Goal: Task Accomplishment & Management: Manage account settings

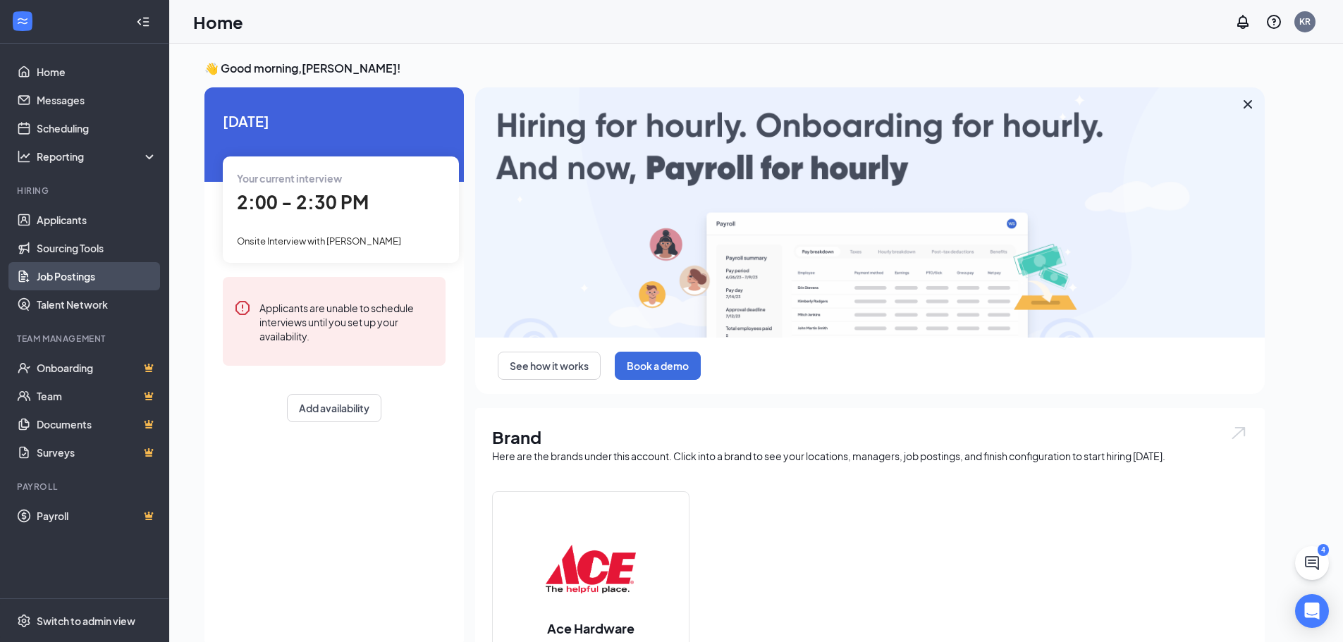
click at [71, 274] on link "Job Postings" at bounding box center [97, 276] width 121 height 28
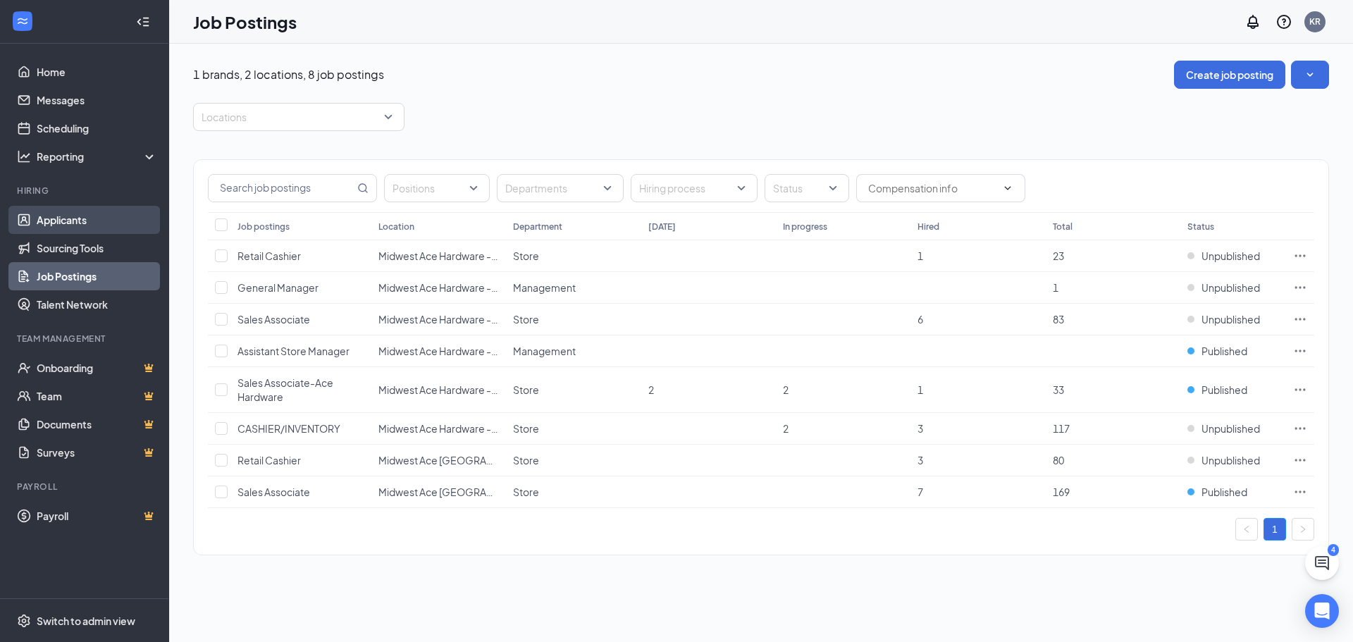
click at [55, 216] on link "Applicants" at bounding box center [97, 220] width 121 height 28
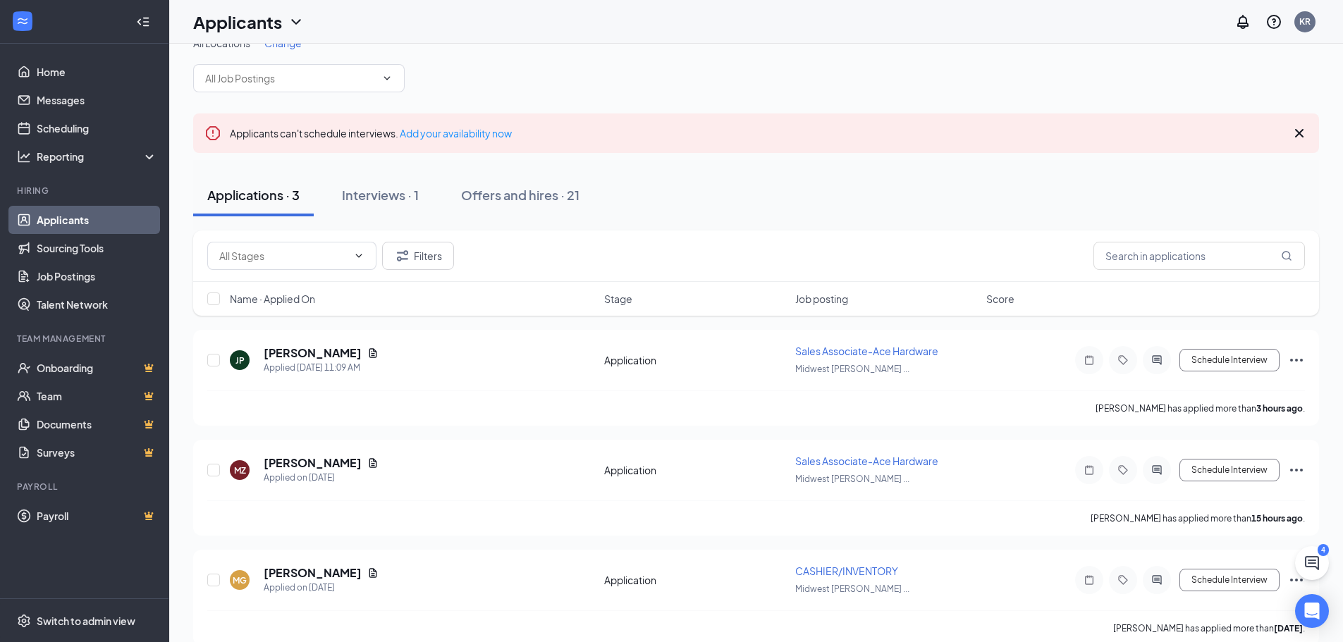
scroll to position [45, 0]
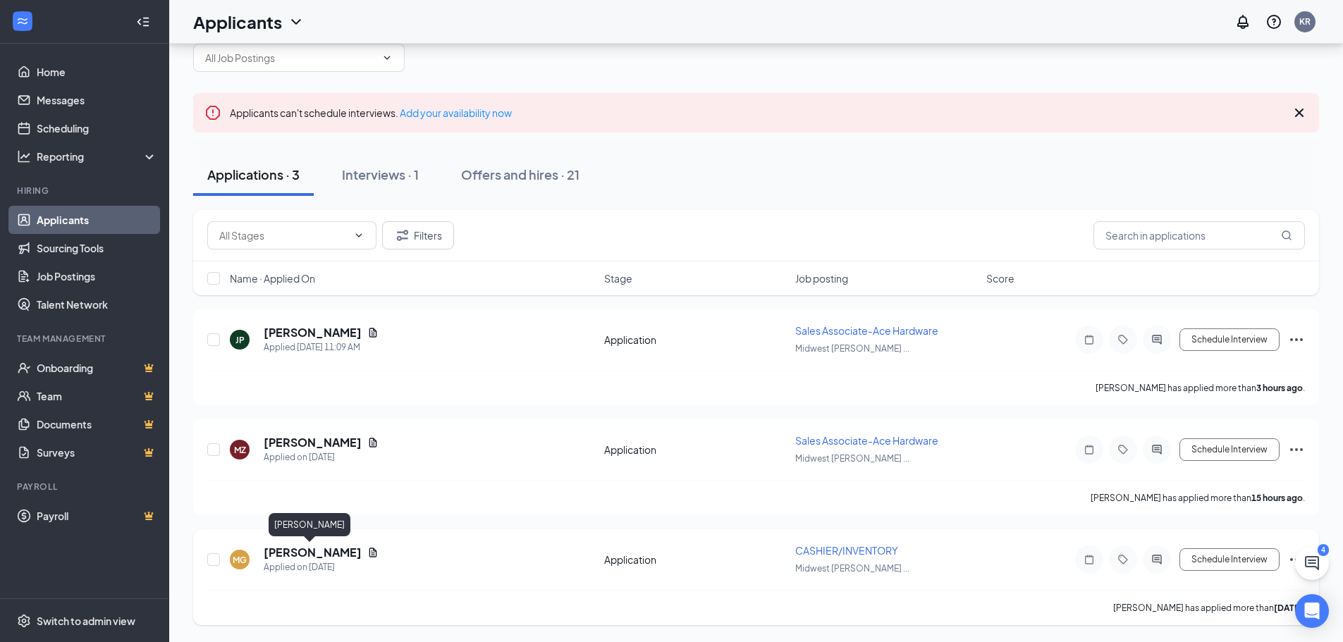
click at [318, 555] on h5 "[PERSON_NAME]" at bounding box center [313, 553] width 98 height 16
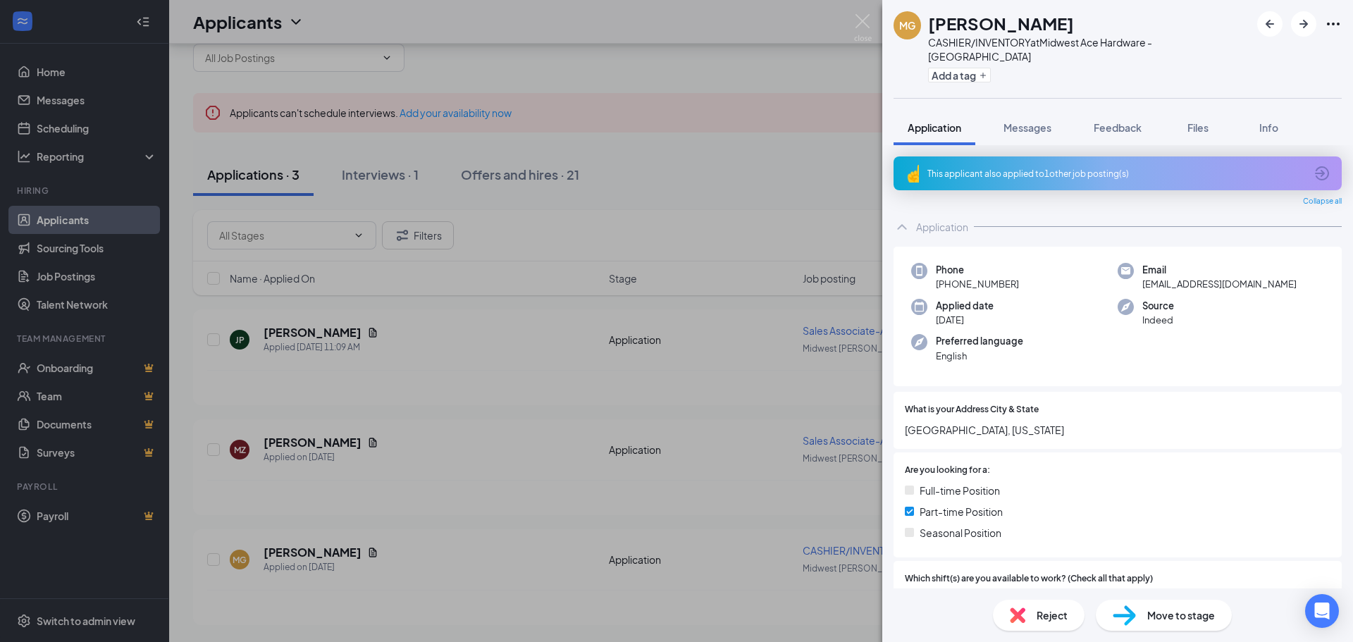
click at [1038, 616] on span "Reject" at bounding box center [1052, 616] width 31 height 16
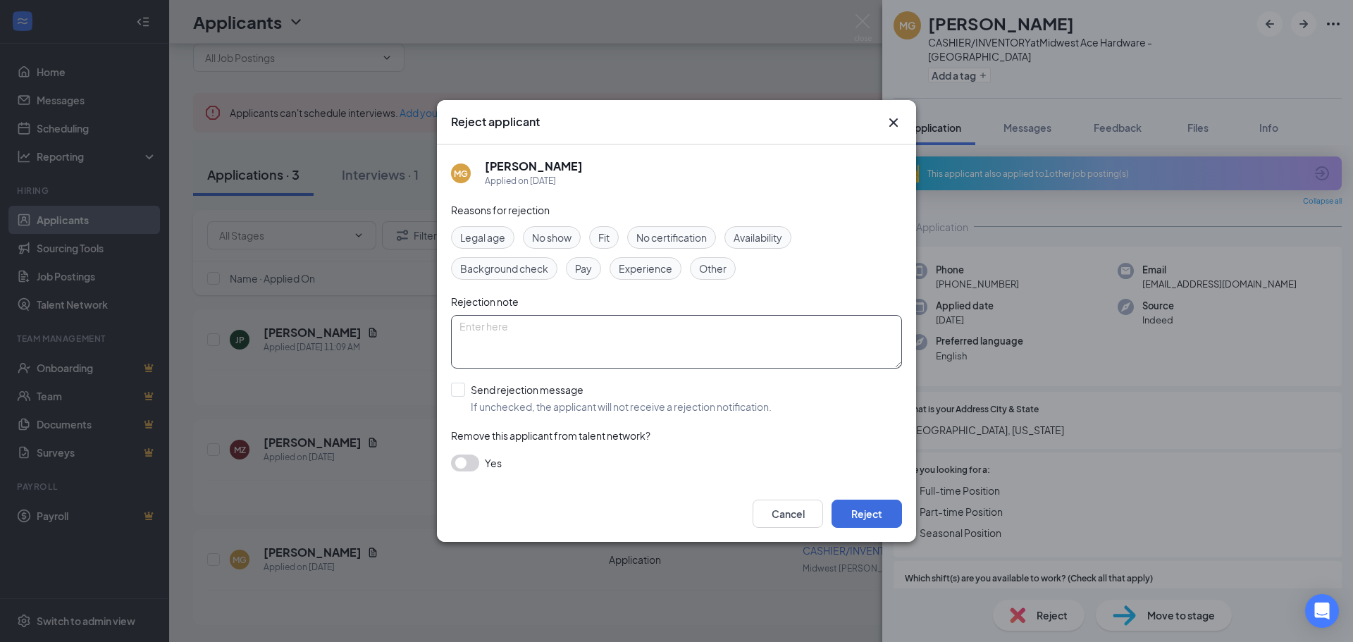
click at [546, 340] on textarea at bounding box center [676, 342] width 451 height 54
type textarea "j"
type textarea "position filled"
click at [849, 517] on button "Reject" at bounding box center [867, 514] width 70 height 28
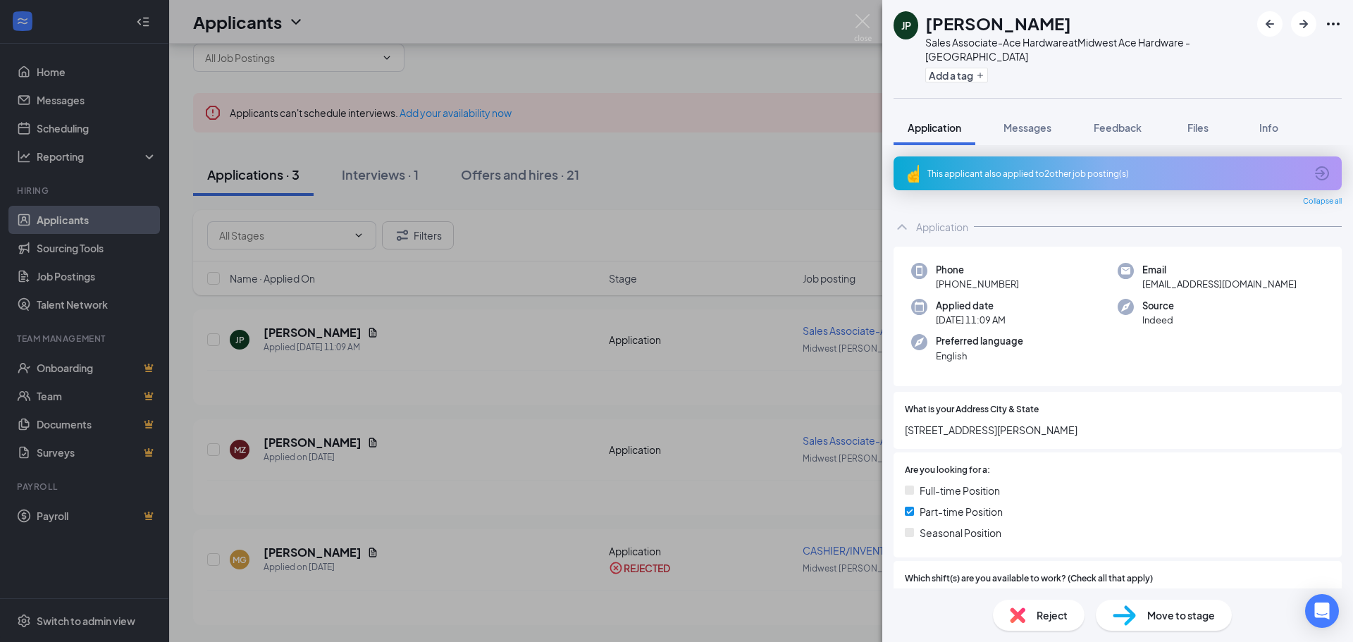
drag, startPoint x: 764, startPoint y: 53, endPoint x: 842, endPoint y: 10, distance: 88.7
click at [766, 51] on div "[PERSON_NAME] Sales Associate-Ace Hardware at Midwest Ace Hardware - Manhattan …" at bounding box center [676, 321] width 1353 height 642
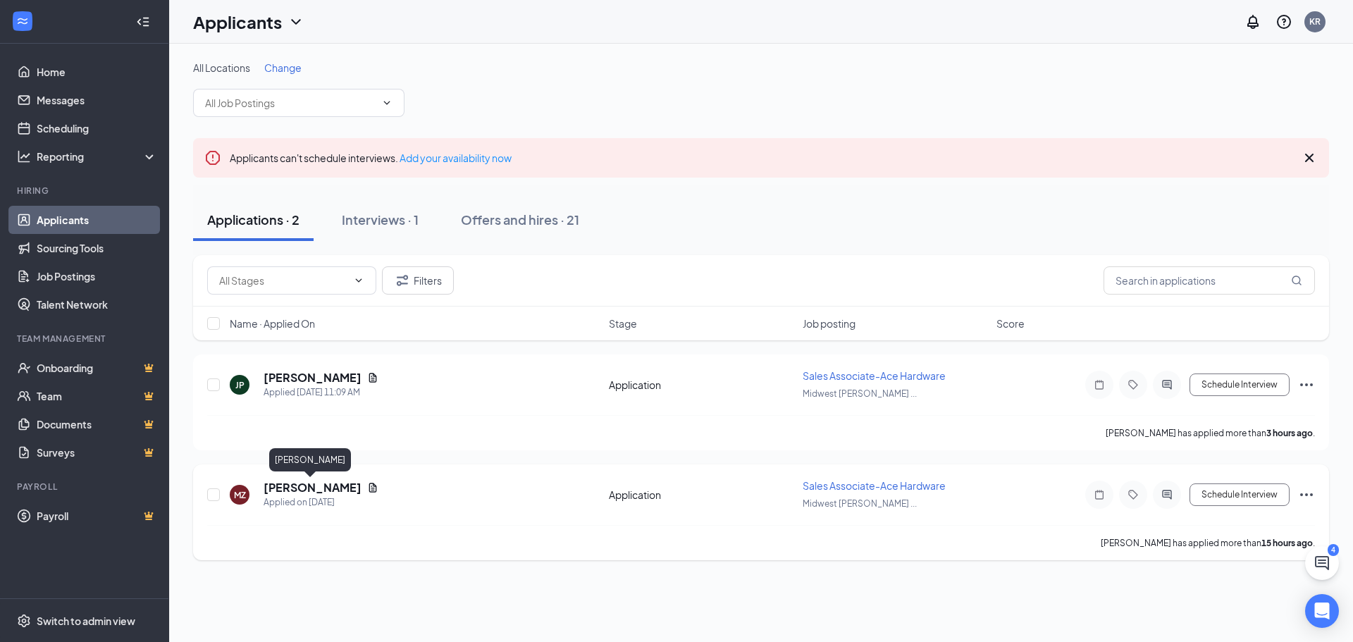
click at [321, 484] on h5 "[PERSON_NAME]" at bounding box center [313, 488] width 98 height 16
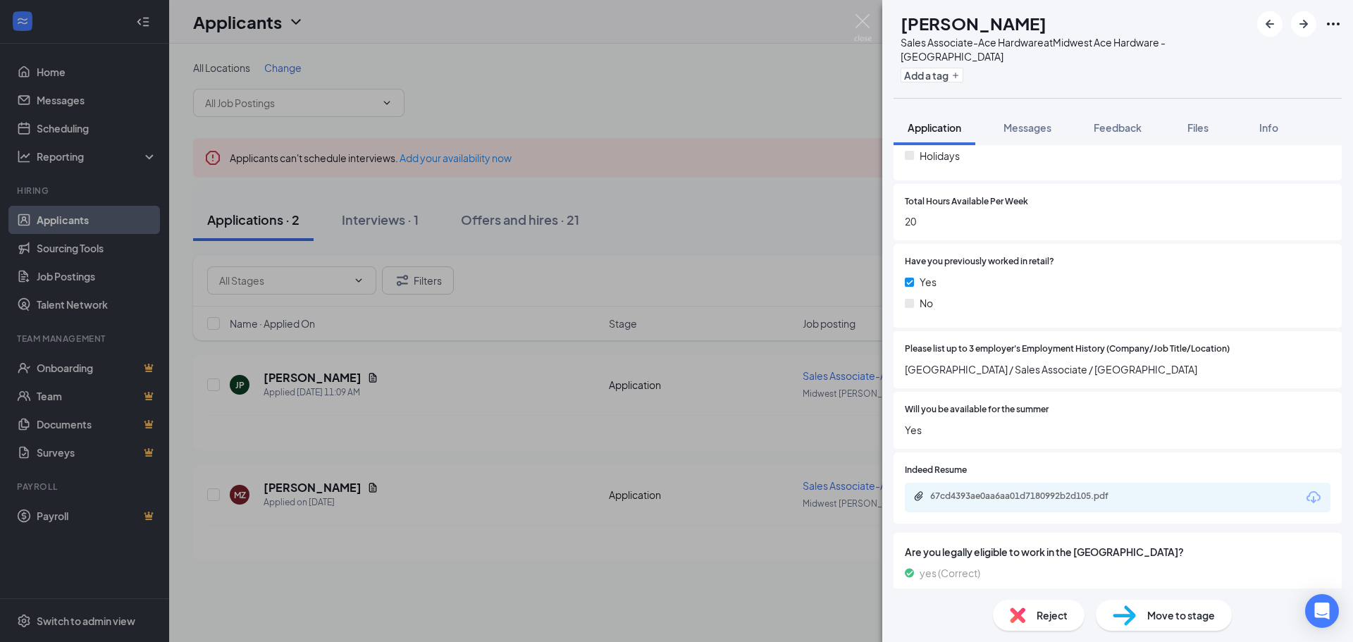
scroll to position [634, 0]
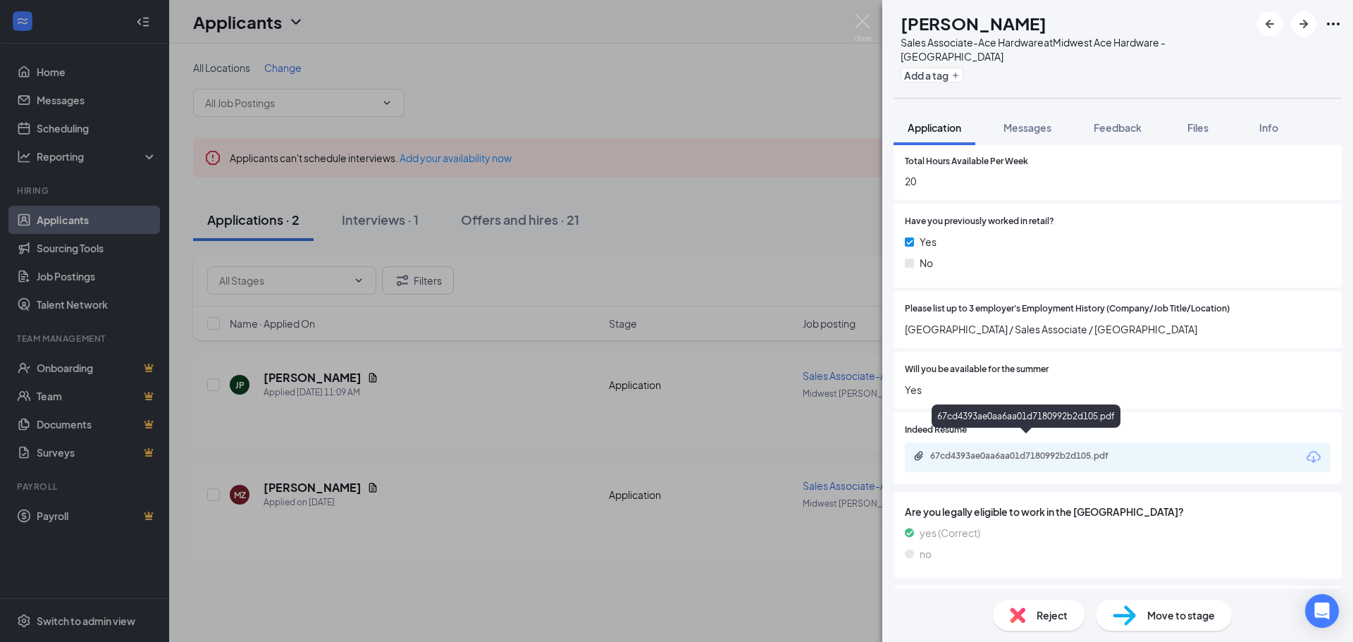
click at [1018, 450] on div "67cd4393ae0aa6aa01d7180992b2d105.pdf" at bounding box center [1028, 455] width 197 height 11
click at [381, 379] on div "MZ [PERSON_NAME] Sales Associate-Ace Hardware at Midwest Ace Hardware - [GEOGRA…" at bounding box center [676, 321] width 1353 height 642
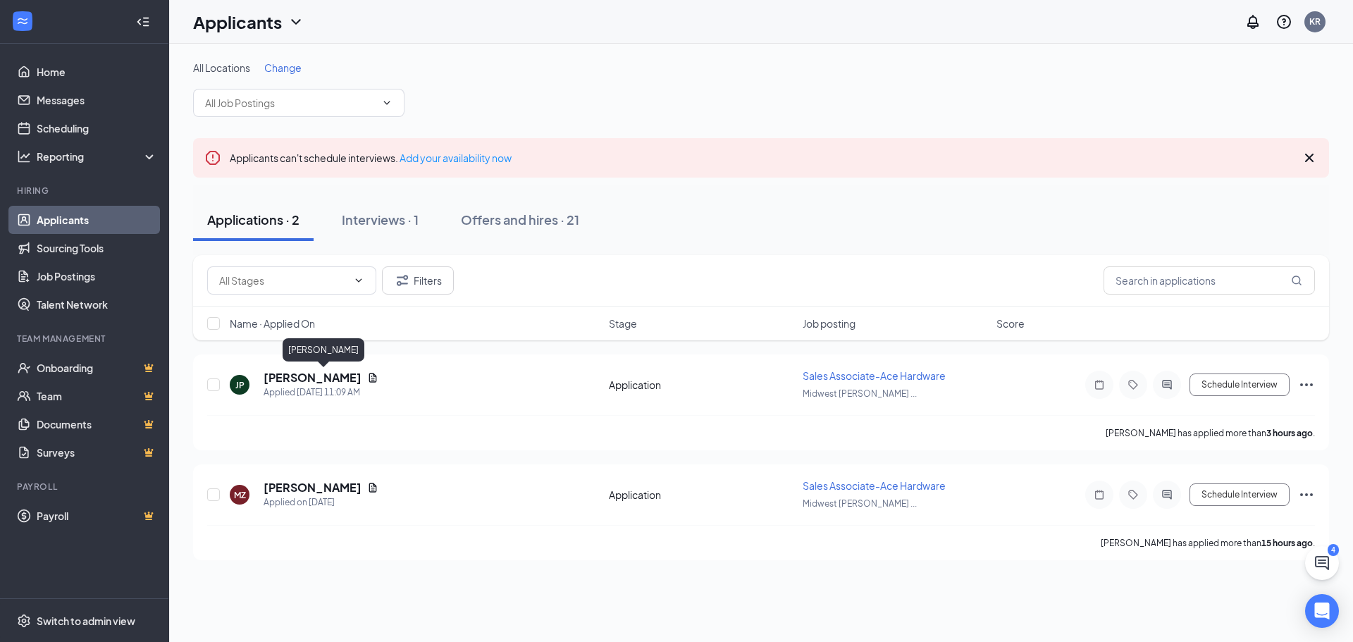
click at [362, 379] on h5 "[PERSON_NAME]" at bounding box center [313, 378] width 98 height 16
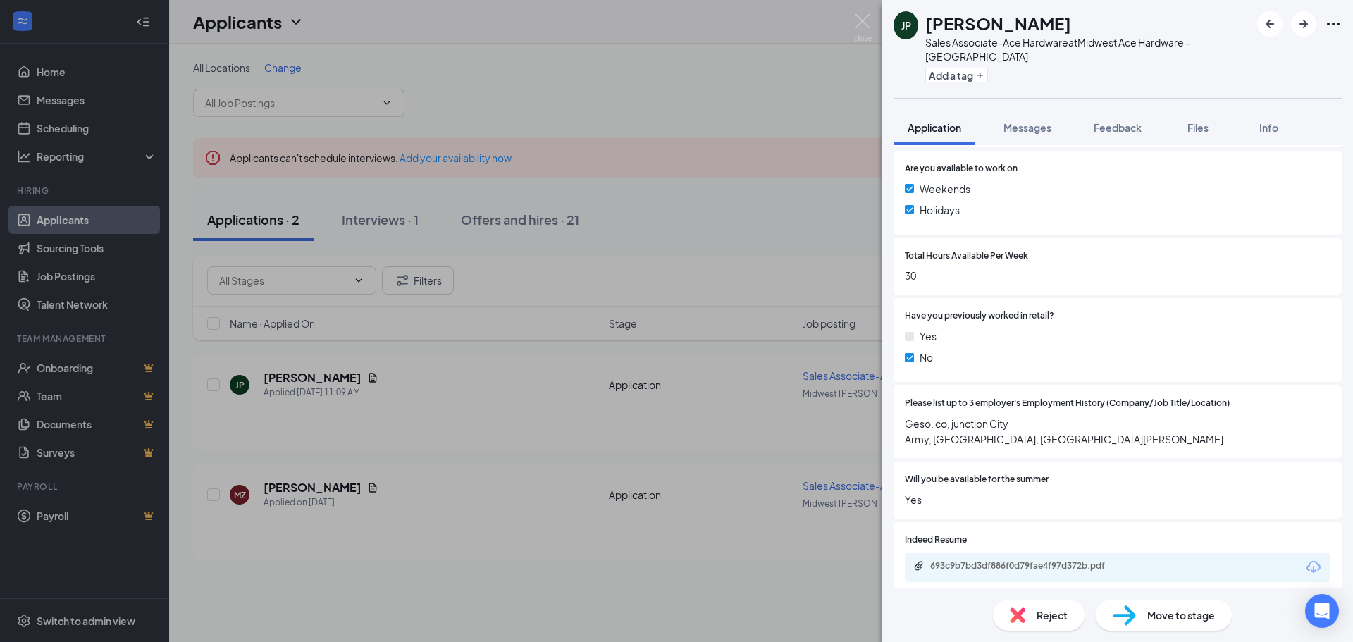
scroll to position [564, 0]
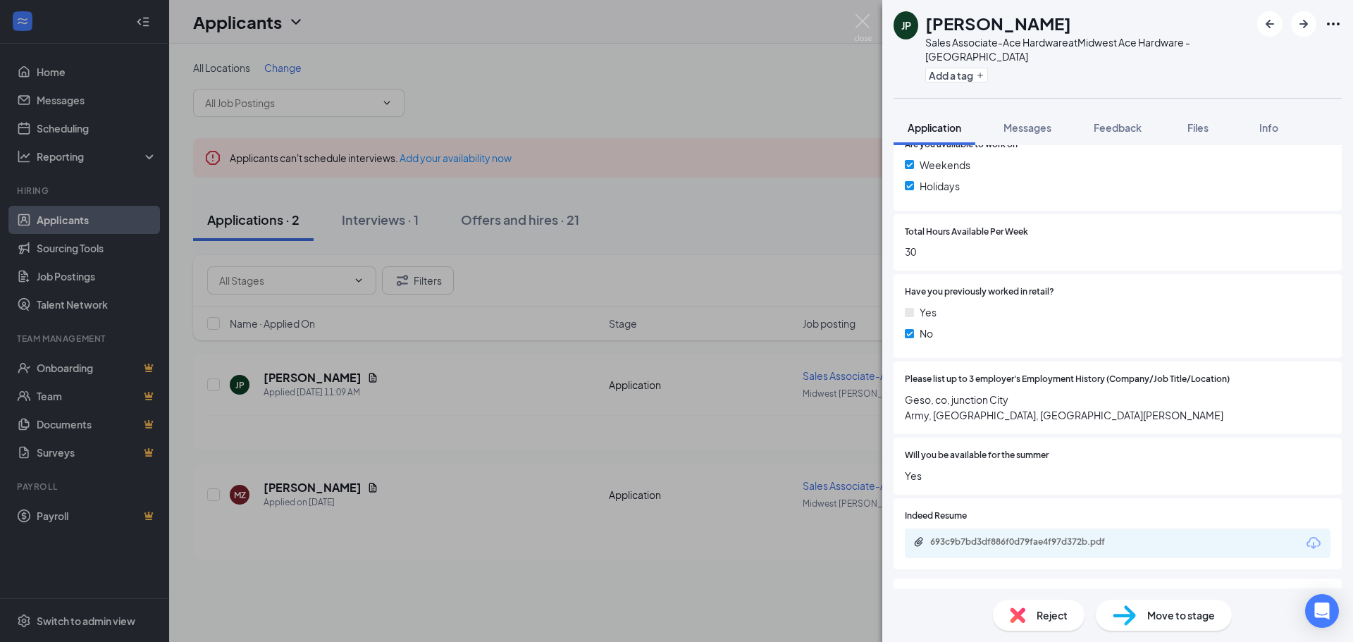
click at [1052, 610] on span "Reject" at bounding box center [1052, 616] width 31 height 16
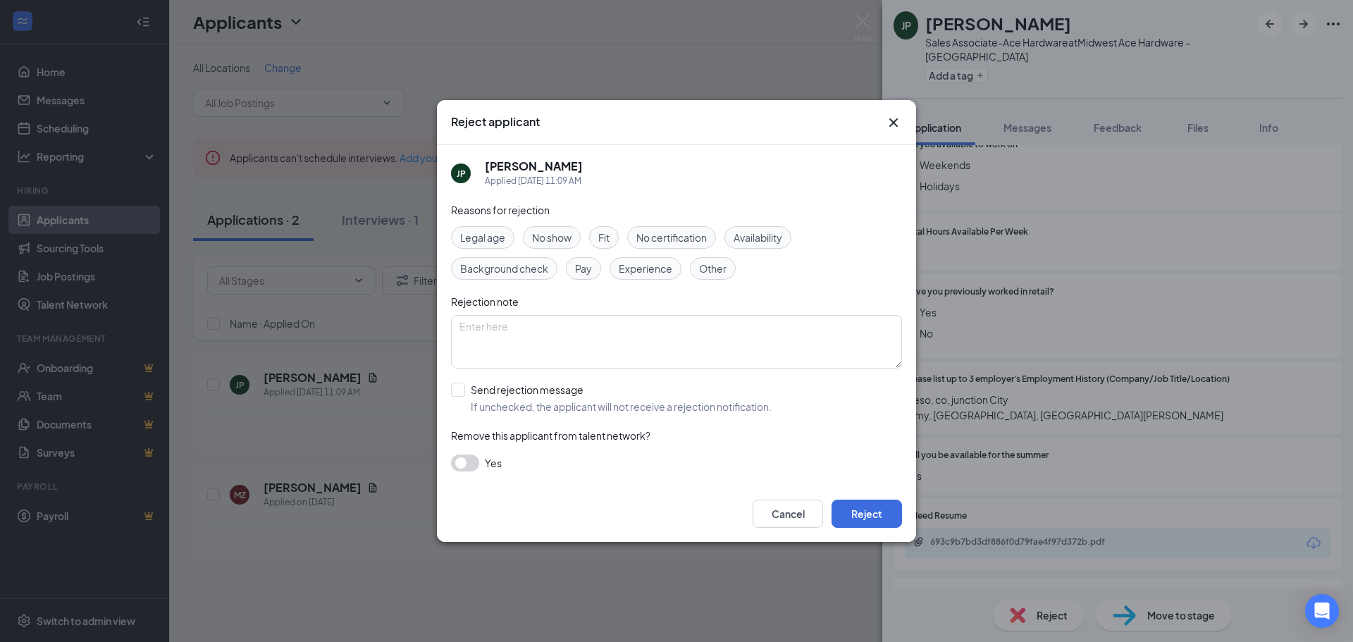
click at [519, 534] on div "Cancel Reject" at bounding box center [676, 514] width 479 height 56
click at [778, 518] on button "Cancel" at bounding box center [788, 514] width 70 height 28
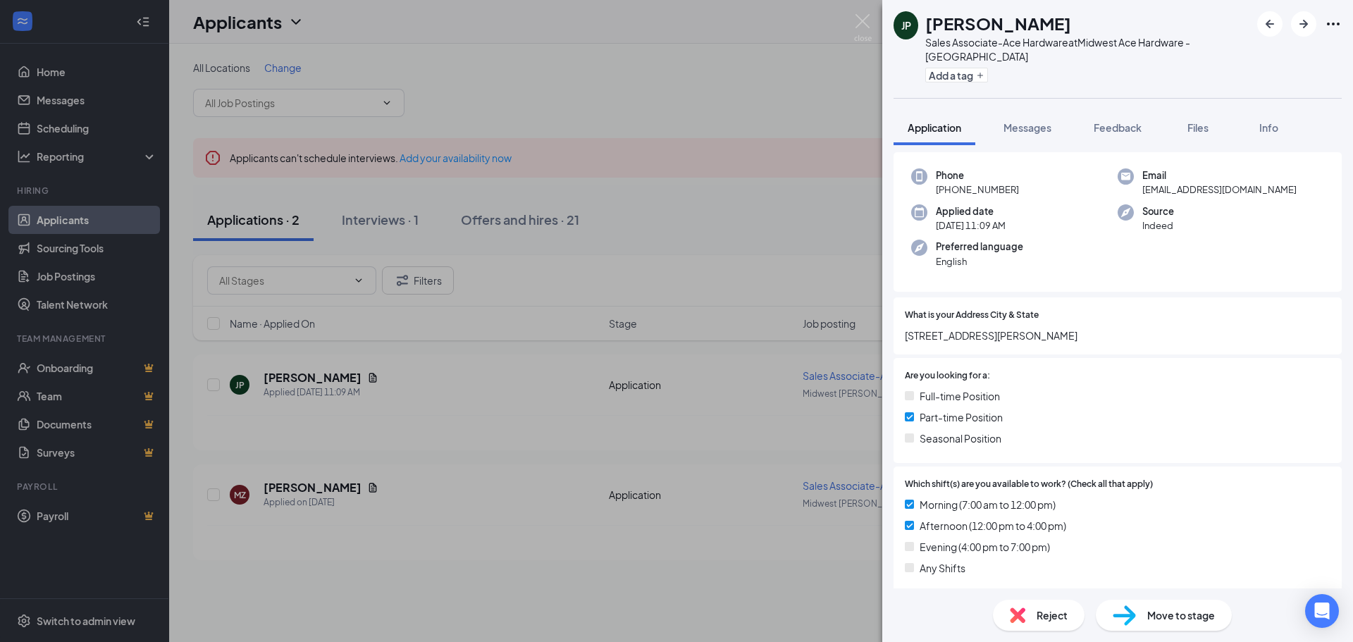
scroll to position [0, 0]
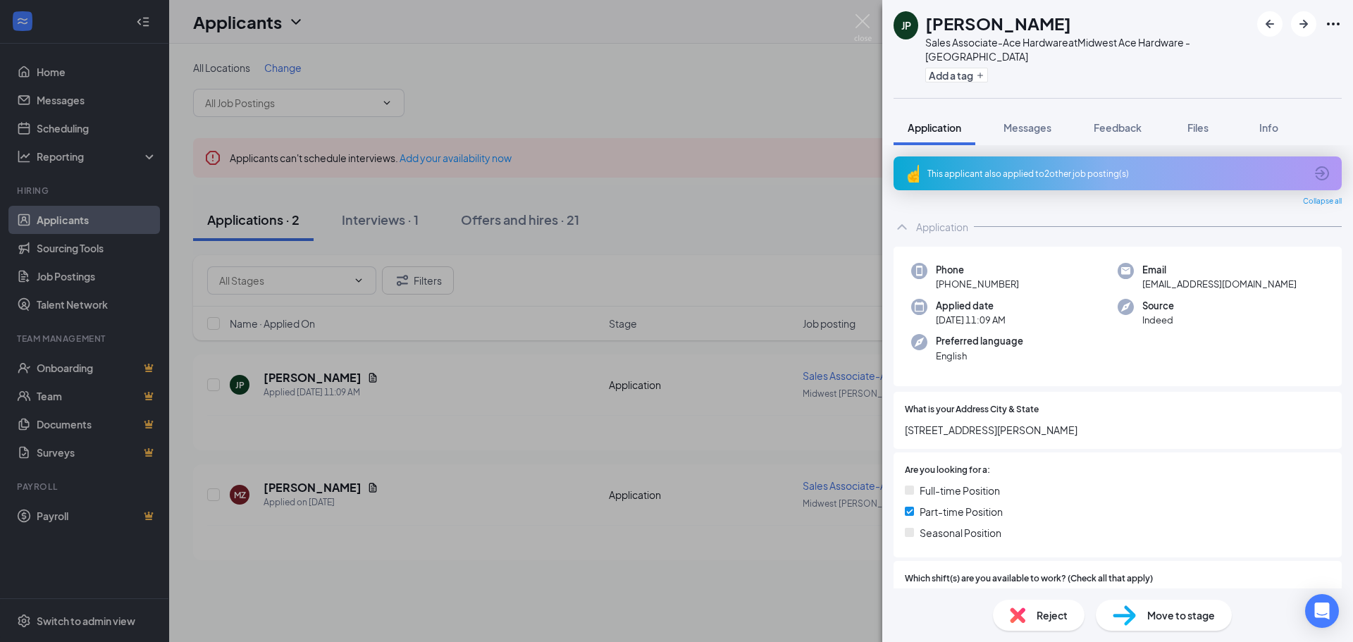
click at [730, 108] on div "[PERSON_NAME] Sales Associate-Ace Hardware at Midwest Ace Hardware - Manhattan …" at bounding box center [676, 321] width 1353 height 642
